Goal: Task Accomplishment & Management: Use online tool/utility

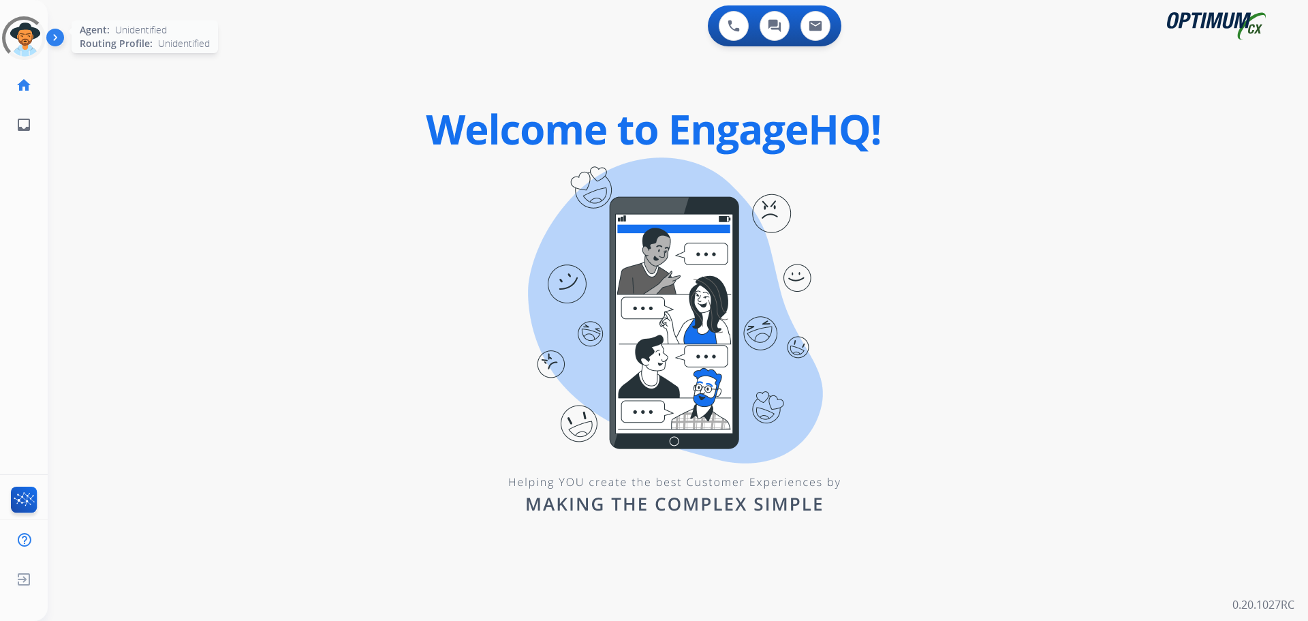
click at [27, 40] on div at bounding box center [23, 38] width 49 height 49
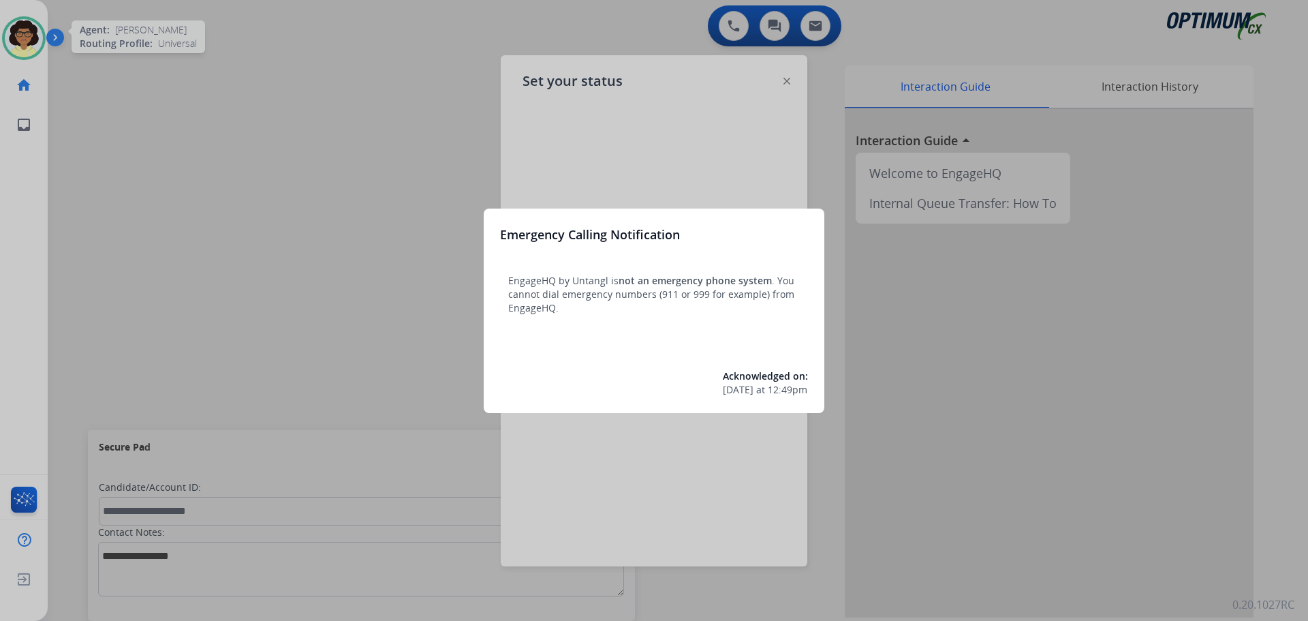
click at [316, 360] on div at bounding box center [654, 310] width 1308 height 621
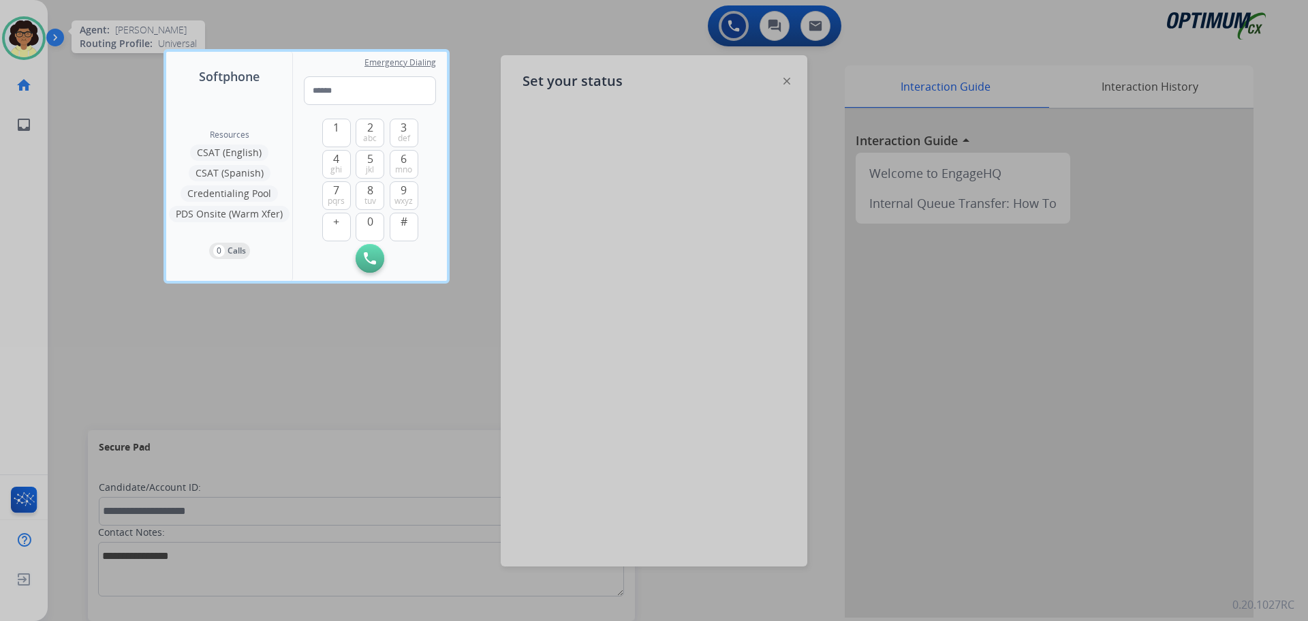
click at [337, 361] on div at bounding box center [654, 310] width 1308 height 621
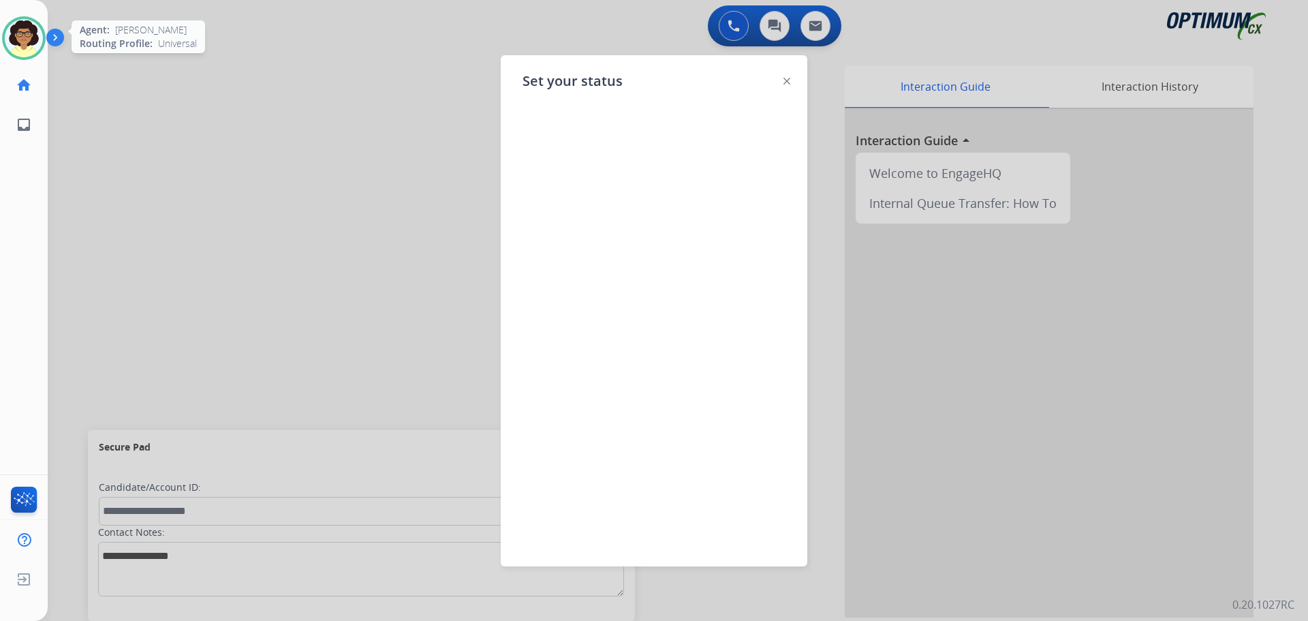
click at [790, 82] on img at bounding box center [787, 81] width 7 height 7
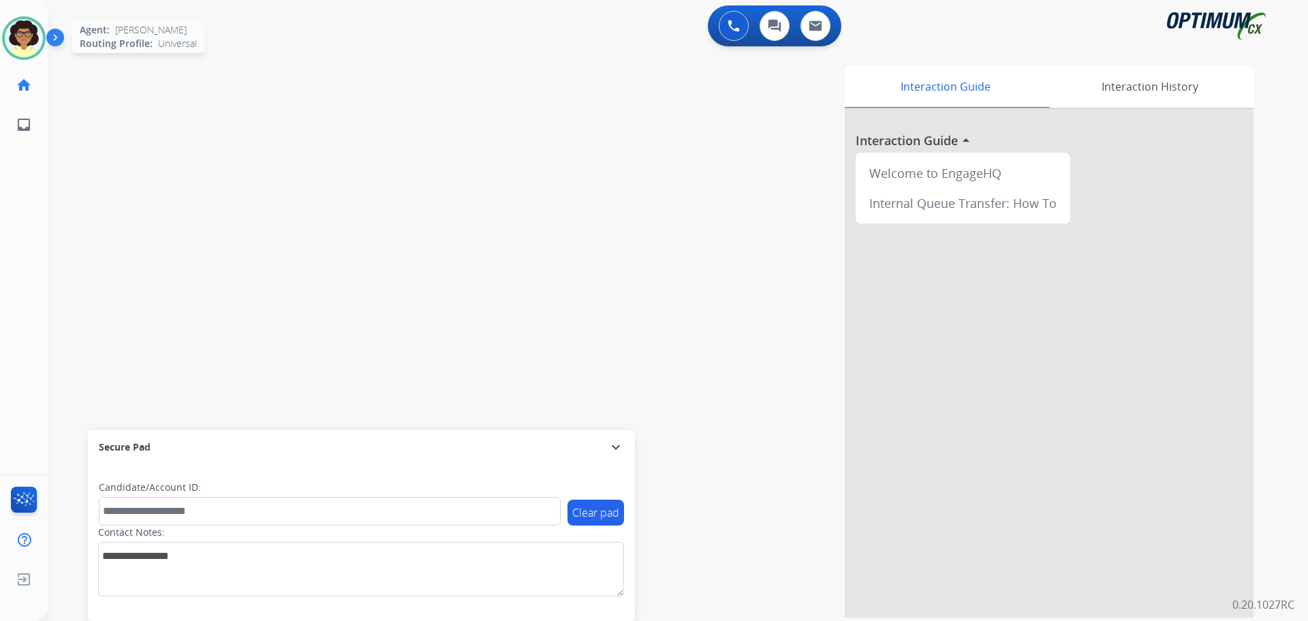
click at [29, 40] on img at bounding box center [24, 38] width 38 height 38
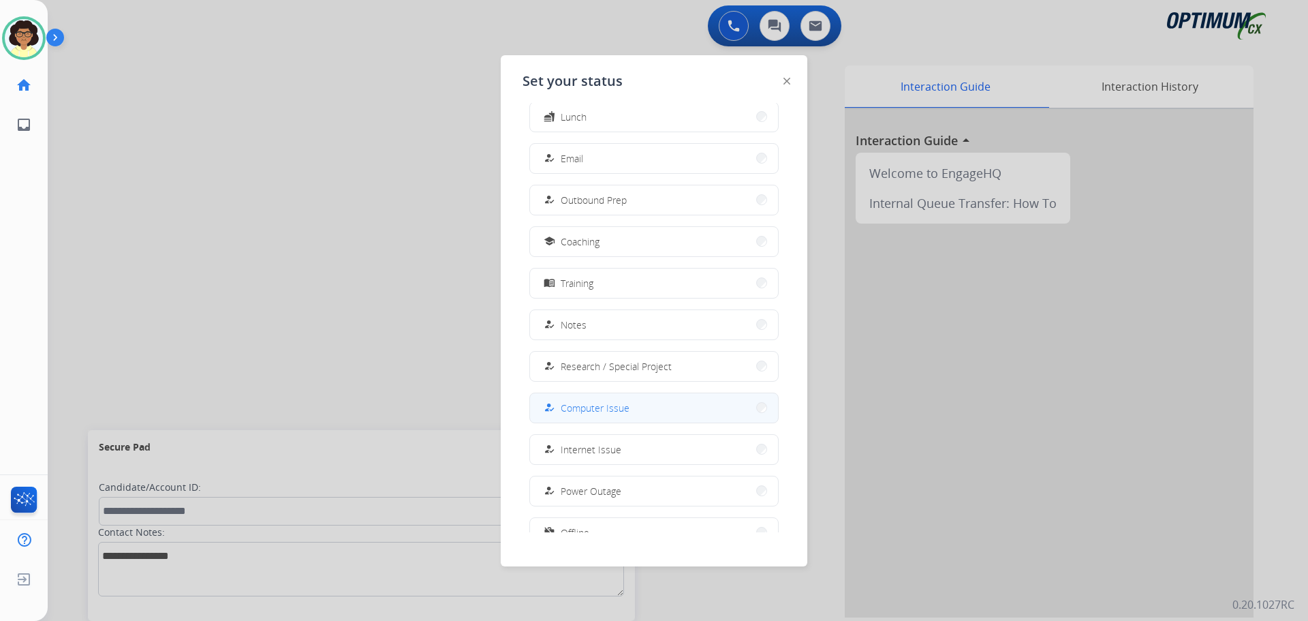
scroll to position [129, 0]
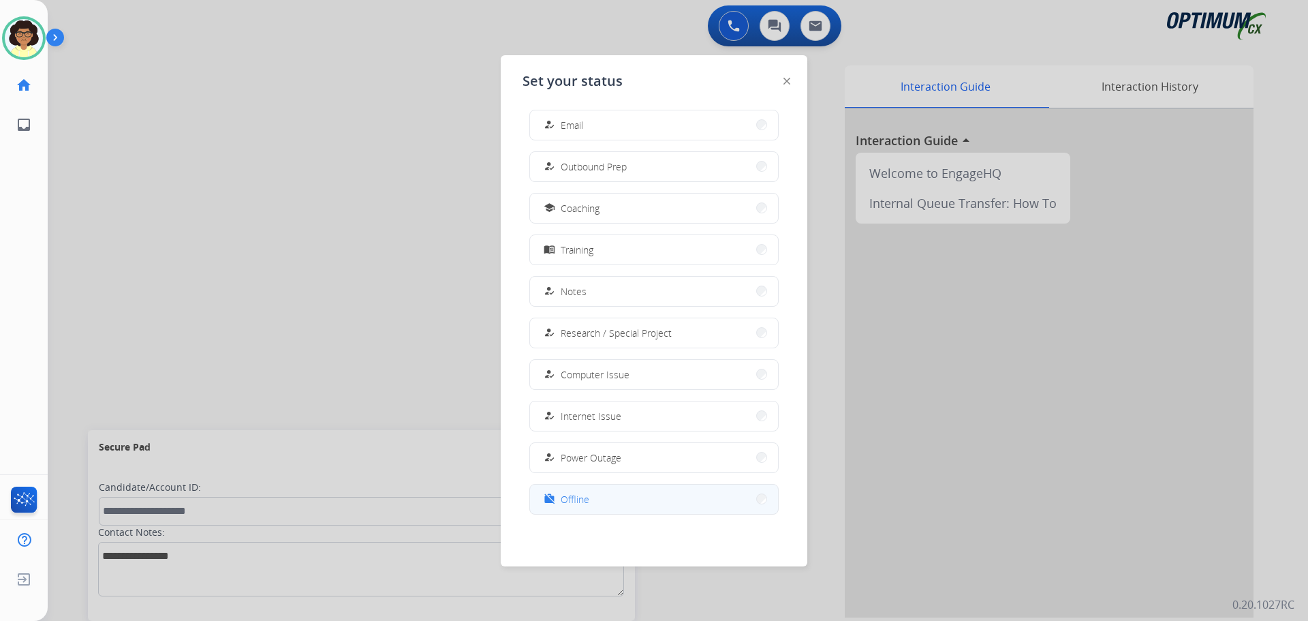
click at [587, 497] on span "Offline" at bounding box center [575, 499] width 29 height 14
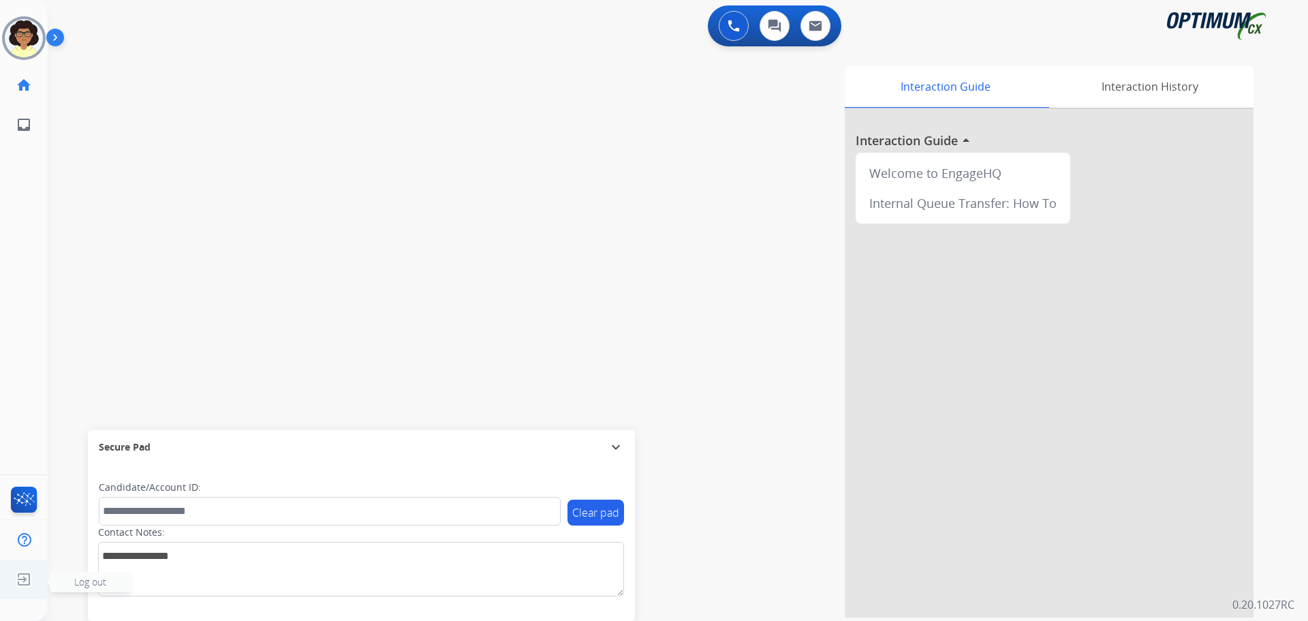
click at [30, 577] on img at bounding box center [24, 579] width 25 height 26
